Goal: Transaction & Acquisition: Purchase product/service

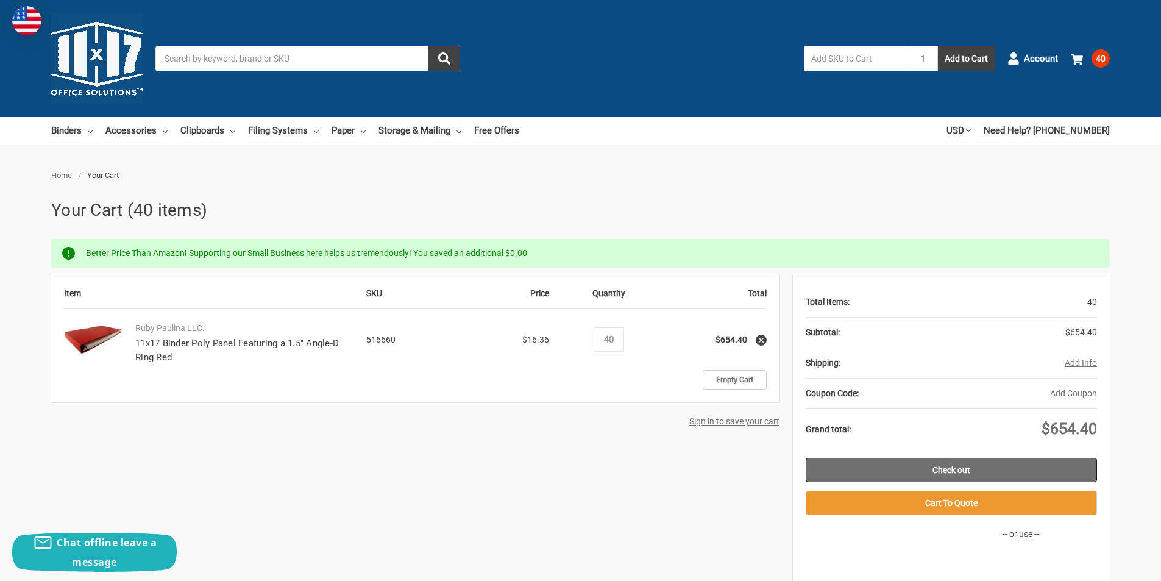
click at [939, 466] on link "Check out" at bounding box center [951, 470] width 291 height 24
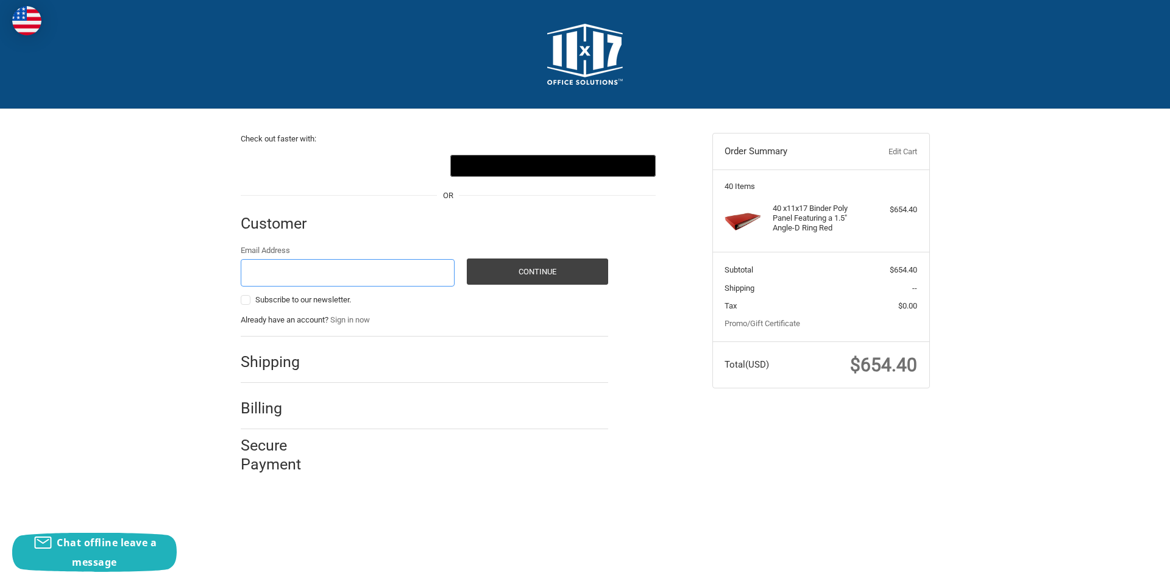
click at [308, 274] on input "Email Address" at bounding box center [348, 272] width 215 height 27
type input "mi033@stores.fastenal.com"
click at [536, 273] on button "Continue" at bounding box center [537, 271] width 141 height 26
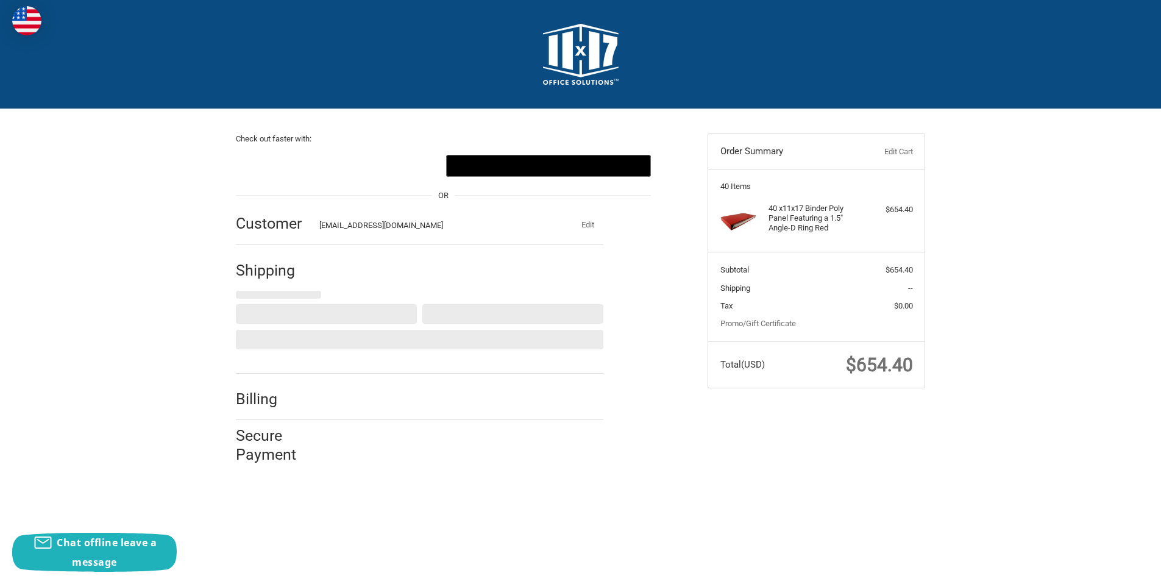
select select "US"
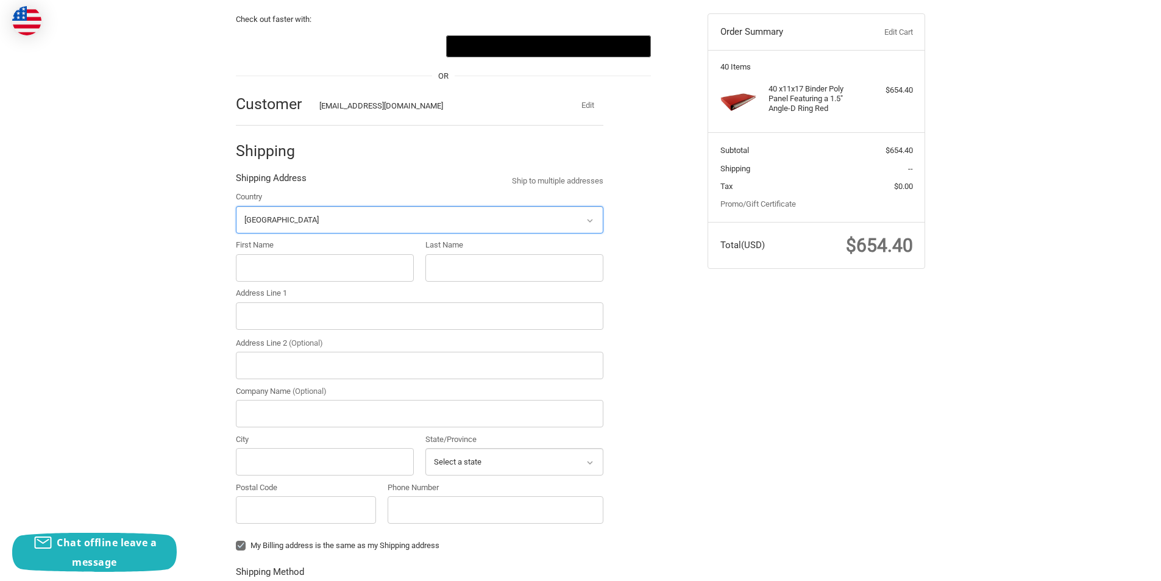
scroll to position [129, 0]
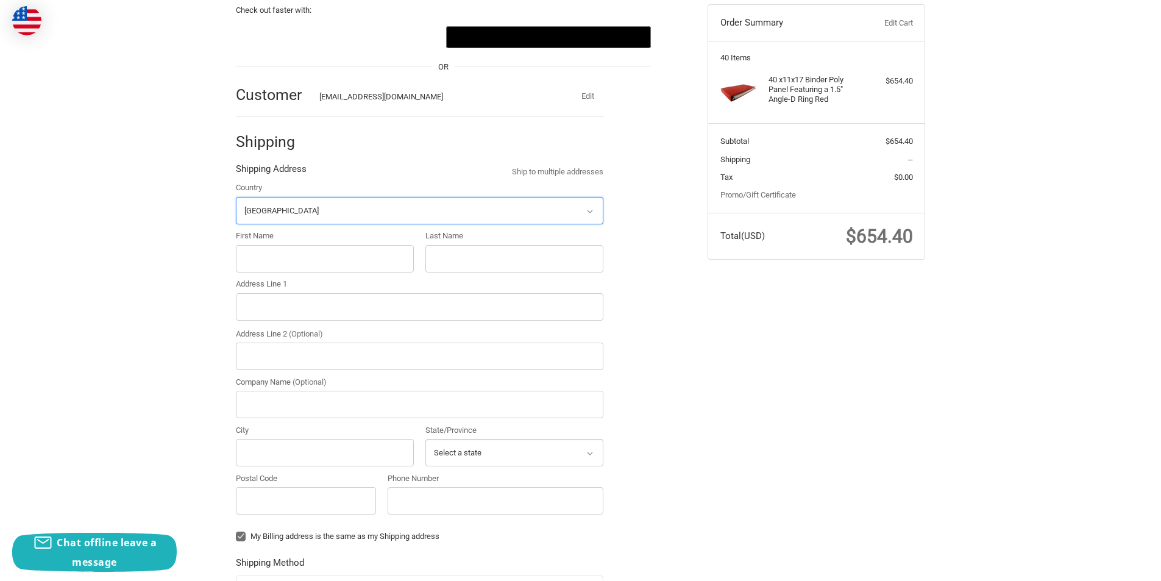
click at [293, 206] on select "Select a country Afghanistan Åland Islands Albania Algeria American Samoa Andor…" at bounding box center [420, 210] width 368 height 27
click at [294, 206] on select "Select a country Afghanistan Åland Islands Albania Algeria American Samoa Andor…" at bounding box center [420, 210] width 368 height 27
click at [324, 256] on input "First Name" at bounding box center [325, 258] width 178 height 27
type input "Adam"
click at [497, 268] on input "VSq" at bounding box center [514, 258] width 178 height 27
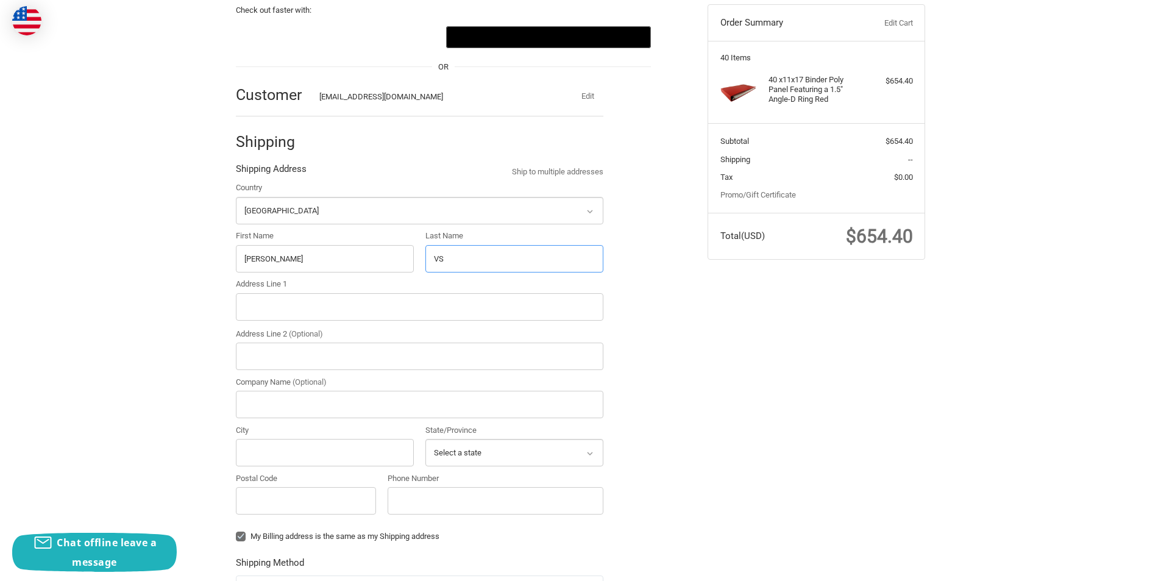
type input "VS"
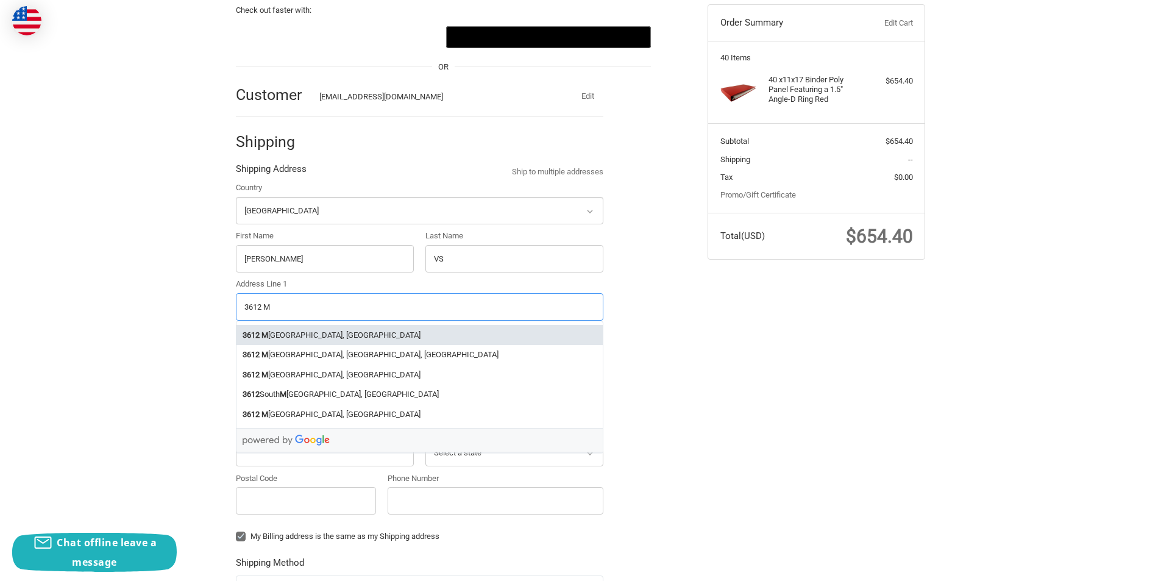
click at [357, 331] on li "3612 M iller Road, Kalamazoo, MI, USA" at bounding box center [419, 335] width 366 height 20
type input "3612 Miller Road"
type input "Kalamazoo"
type input "49001"
select select "MI"
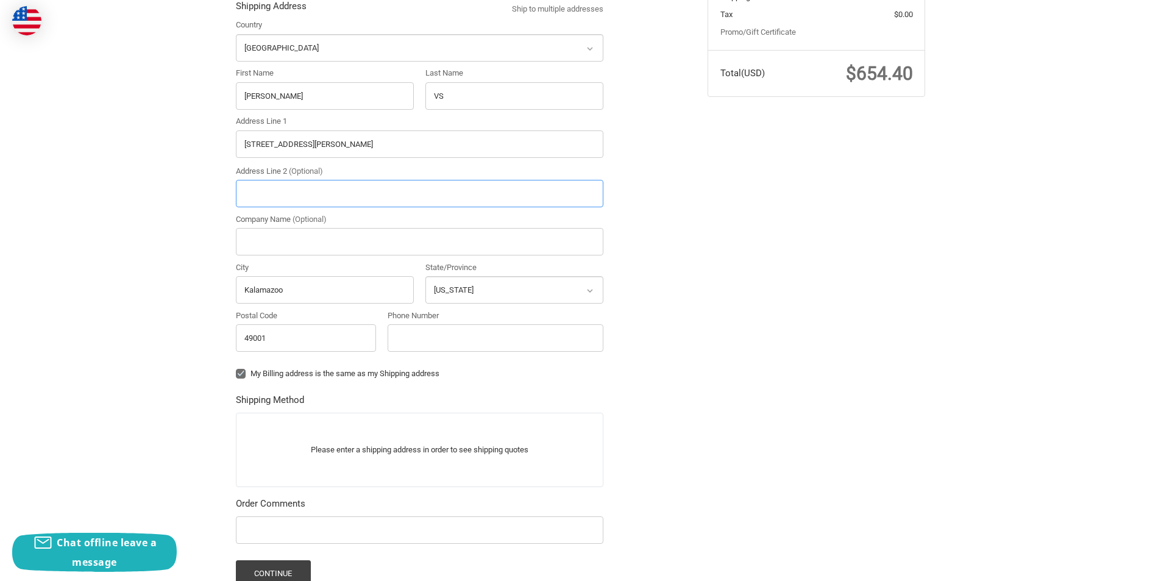
scroll to position [324, 0]
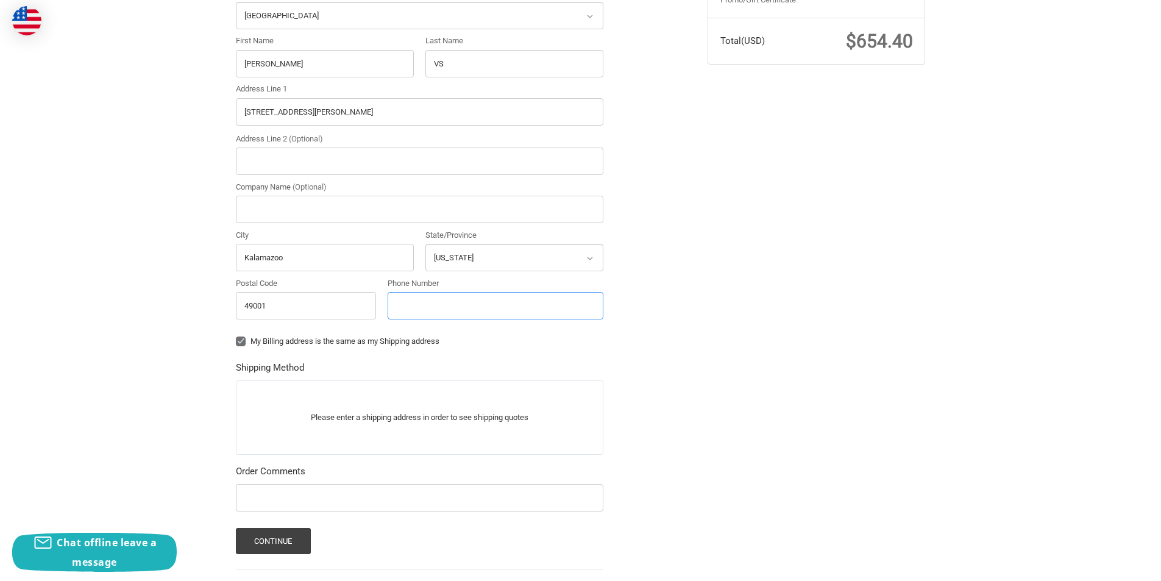
click at [441, 308] on input "Phone Number" at bounding box center [496, 305] width 216 height 27
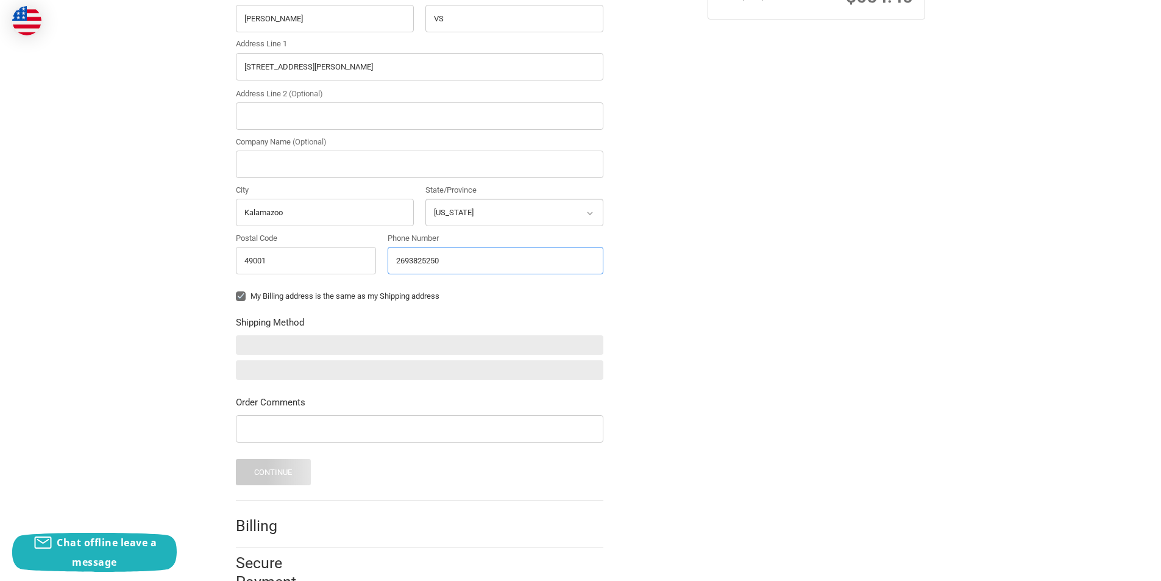
scroll to position [389, 0]
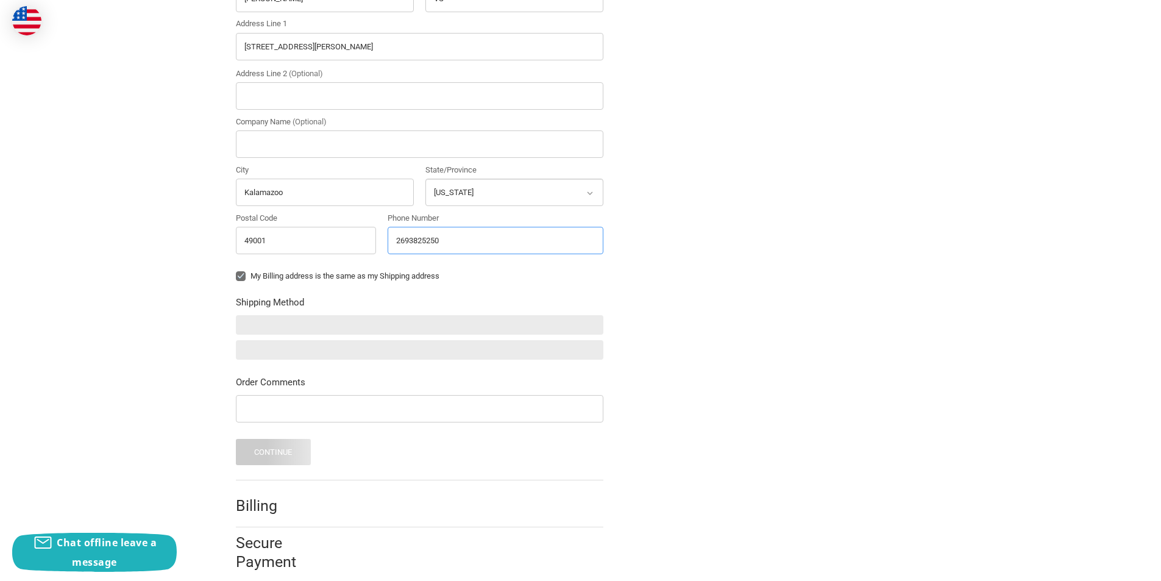
type input "2693825250"
click at [243, 277] on label "My Billing address is the same as my Shipping address" at bounding box center [420, 276] width 368 height 10
click at [236, 271] on input "My Billing address is the same as my Shipping address" at bounding box center [236, 270] width 1 height 1
checkbox input "false"
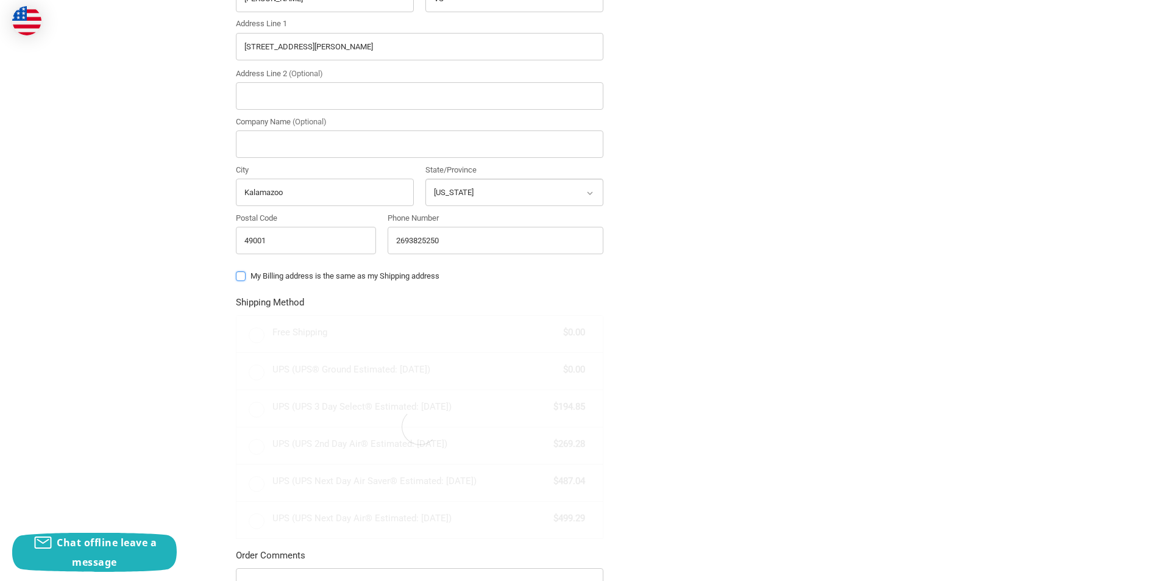
radio input "true"
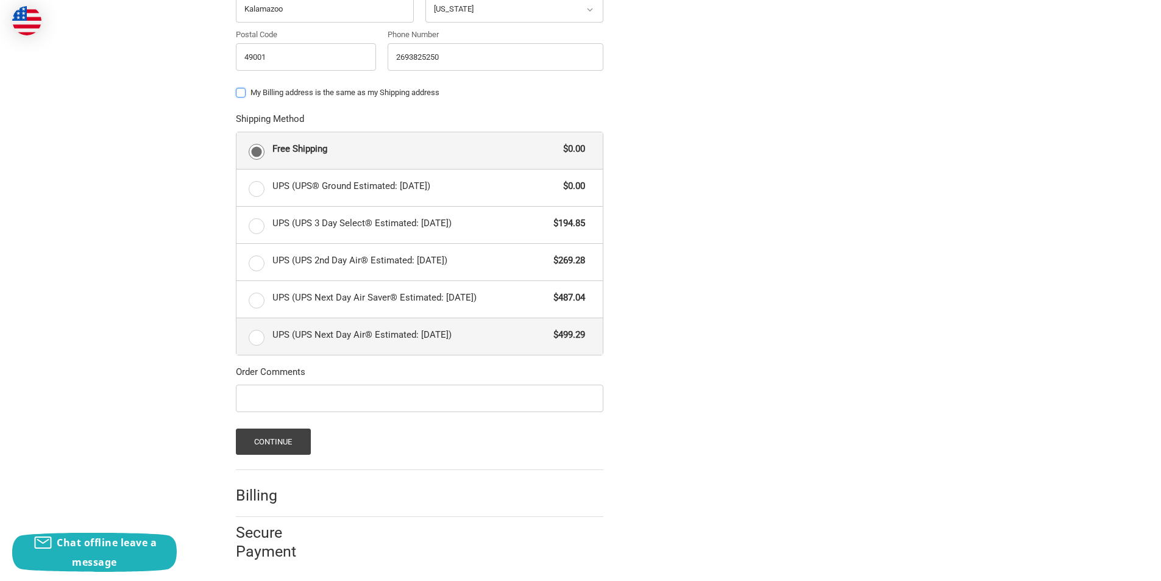
scroll to position [578, 0]
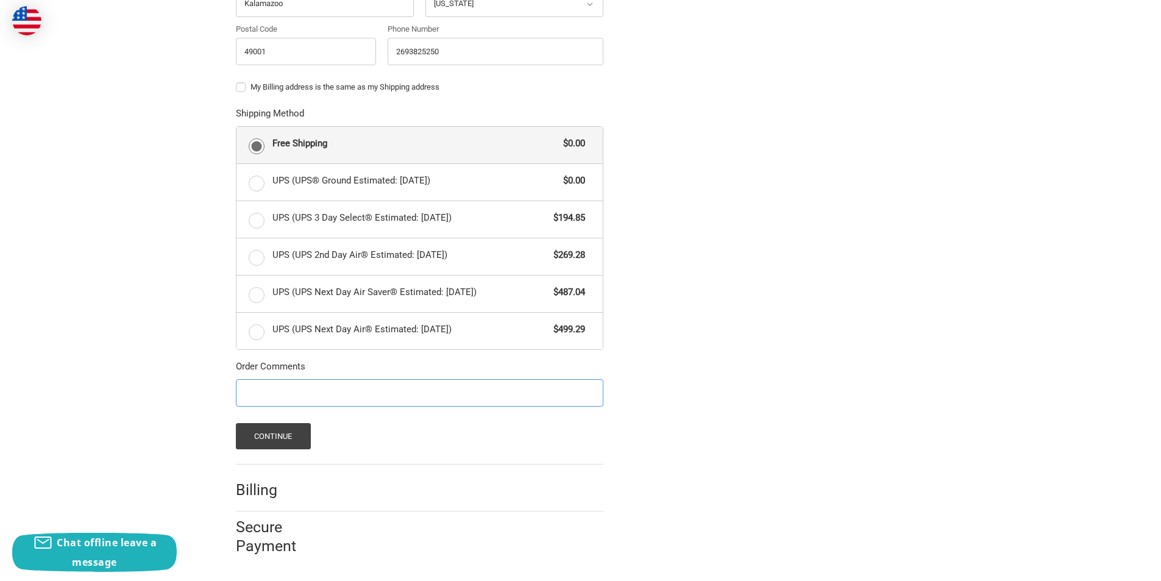
click at [329, 397] on input "Order Comments" at bounding box center [420, 392] width 368 height 27
type input "SRMI12830"
click at [305, 447] on button "Continue" at bounding box center [273, 436] width 75 height 26
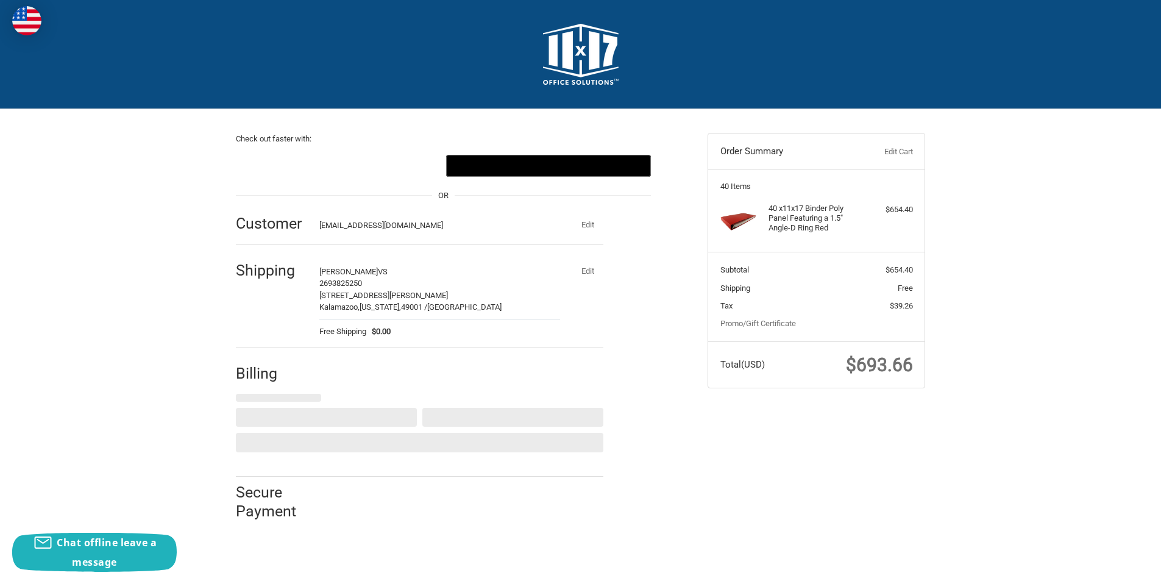
scroll to position [0, 0]
select select "US"
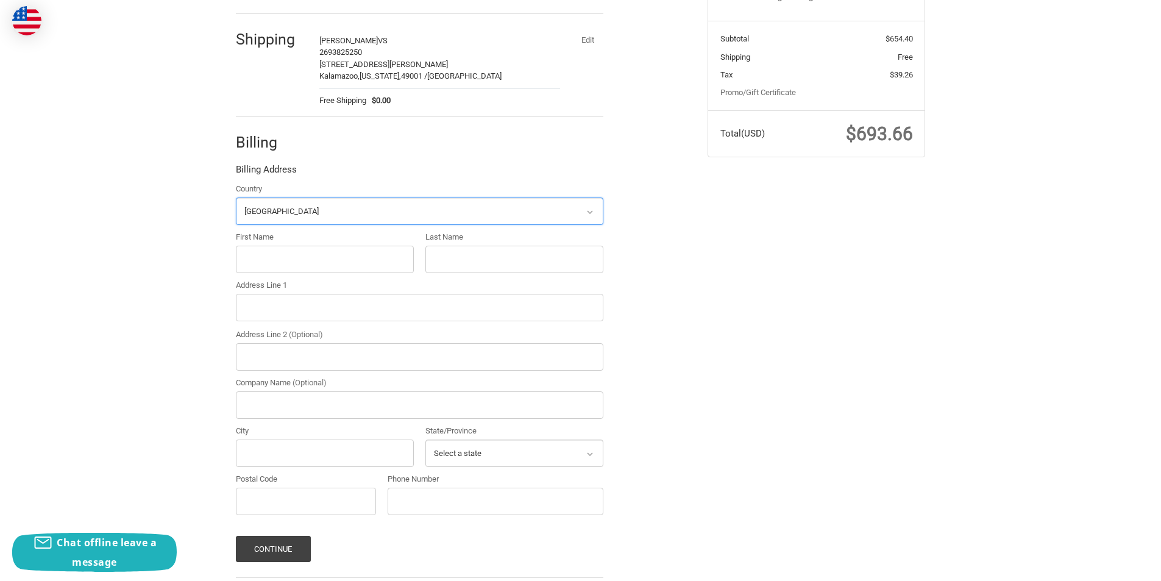
scroll to position [232, 0]
click at [279, 261] on input "First Name" at bounding box center [325, 258] width 178 height 27
type input "Adam"
type input "VS"
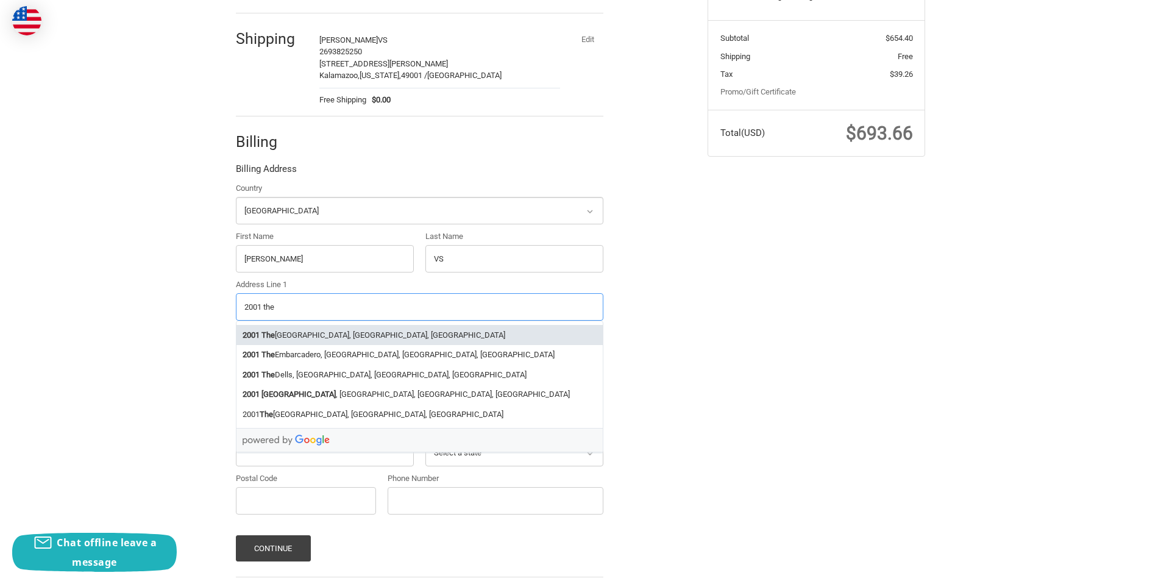
click at [333, 333] on li "2001 The urer Boulevard, Winona, MN, USA" at bounding box center [419, 335] width 366 height 20
type input "2001 Theurer Boulevard"
type input "Winona"
select select "MN"
type input "55987"
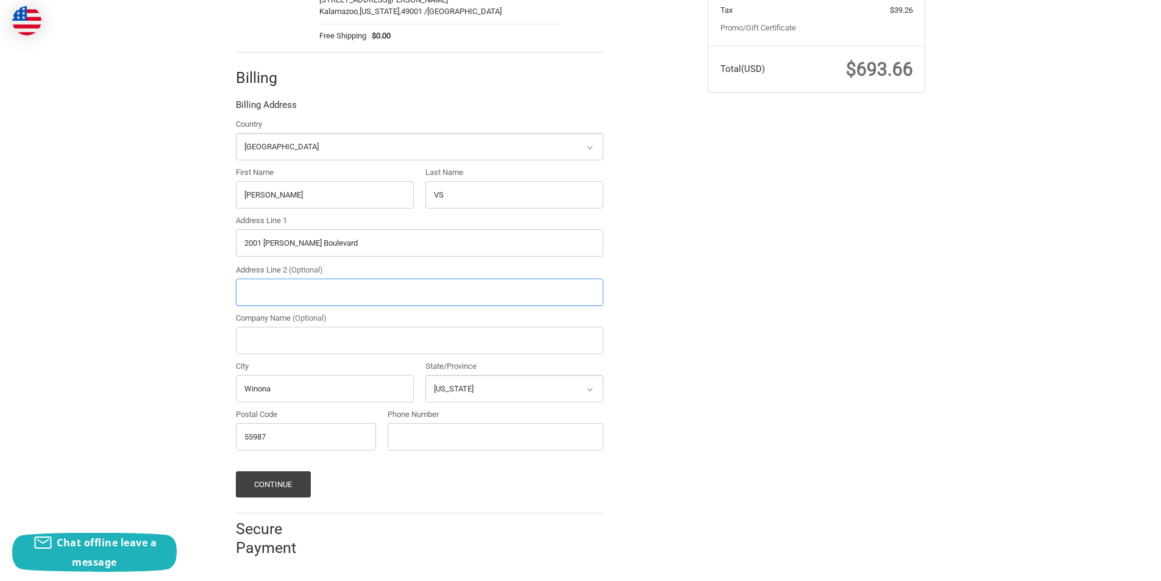
scroll to position [297, 0]
click at [291, 483] on button "Continue" at bounding box center [273, 482] width 75 height 26
type input "2693825250"
click at [291, 478] on button "Continue" at bounding box center [273, 482] width 75 height 26
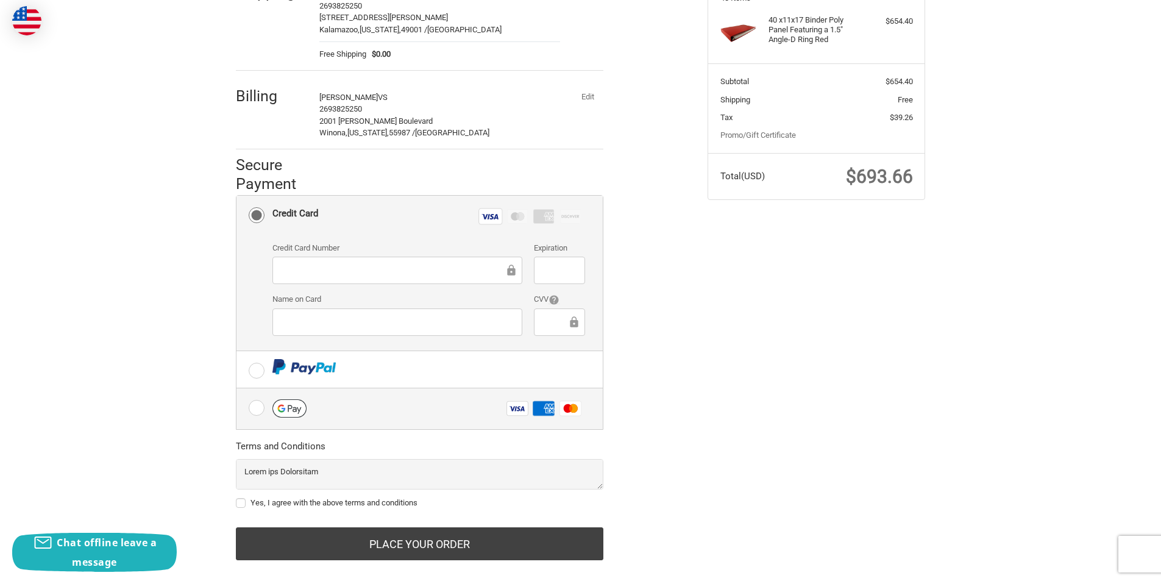
scroll to position [207, 0]
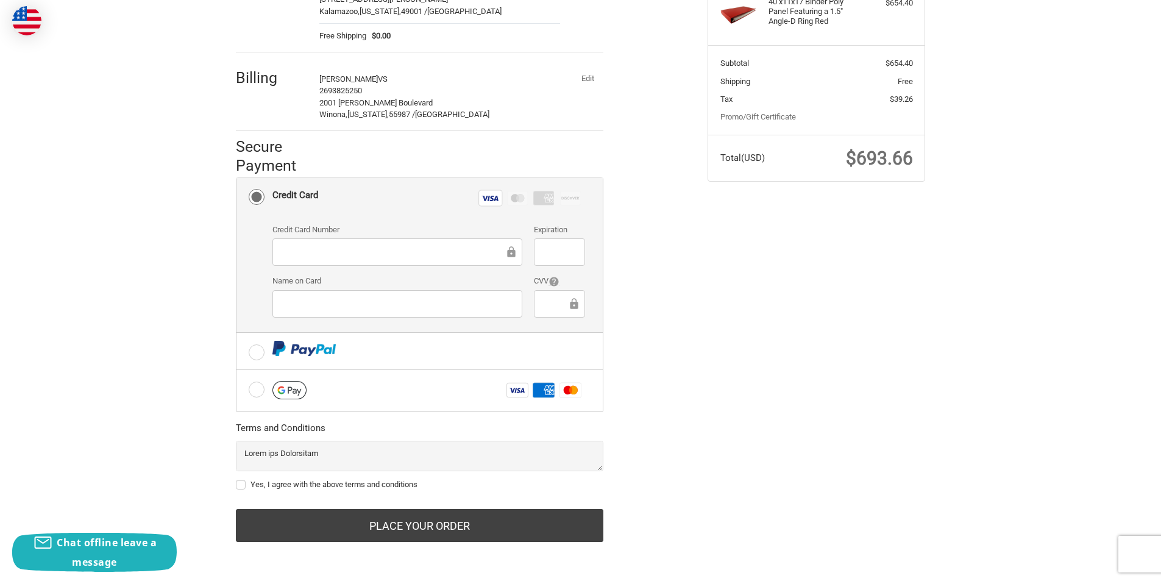
click at [246, 485] on label "Yes, I agree with the above terms and conditions" at bounding box center [420, 485] width 368 height 10
click at [236, 479] on input "Yes, I agree with the above terms and conditions" at bounding box center [236, 478] width 1 height 1
checkbox input "true"
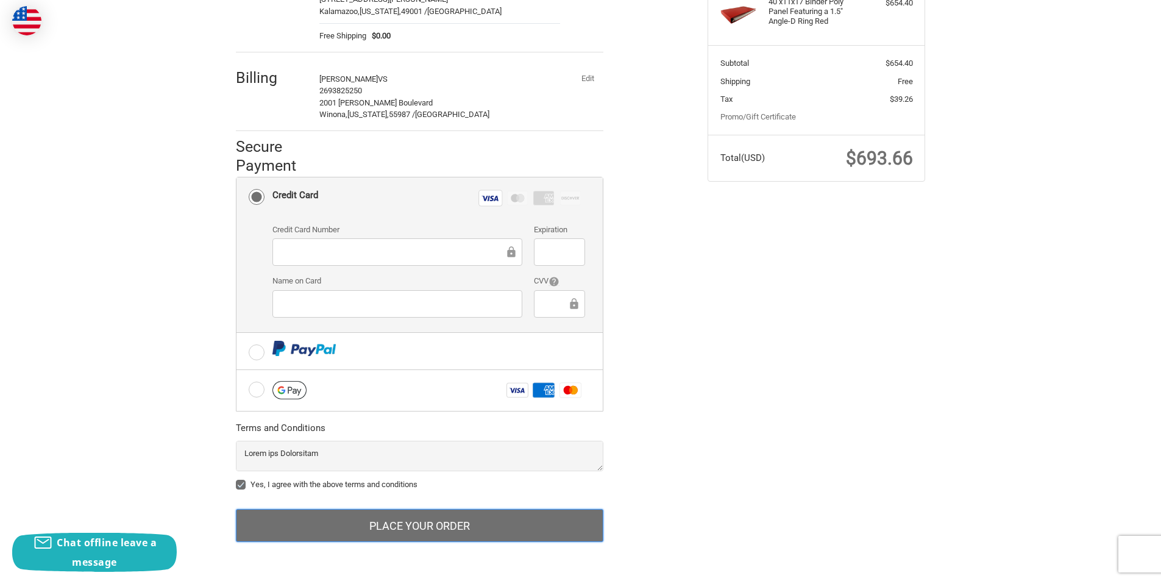
click at [524, 513] on button "Place Your Order" at bounding box center [420, 525] width 368 height 33
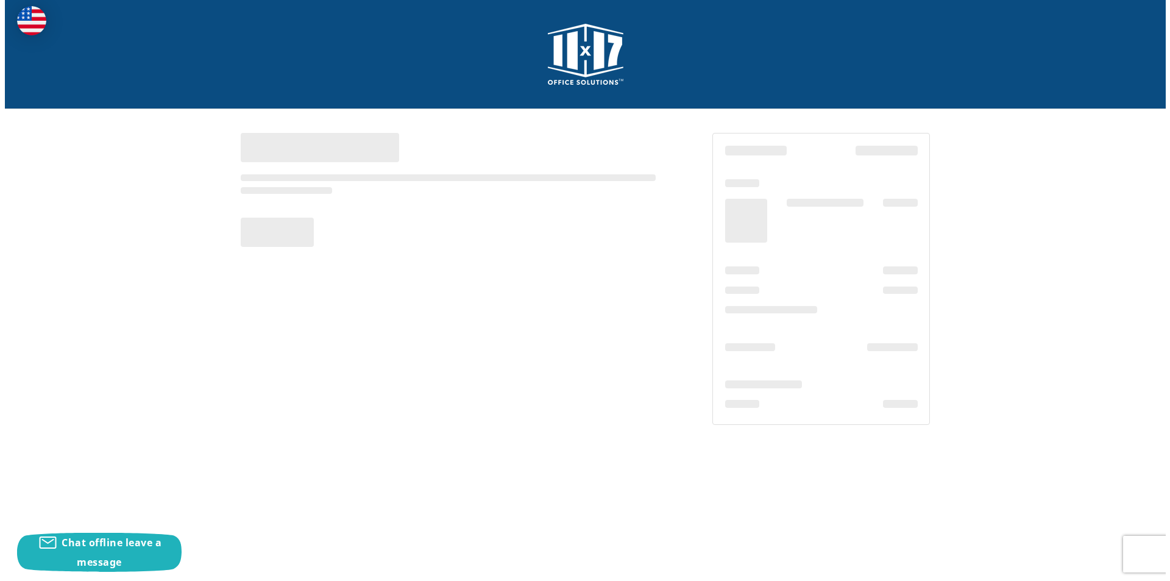
scroll to position [0, 0]
